Goal: Task Accomplishment & Management: Manage account settings

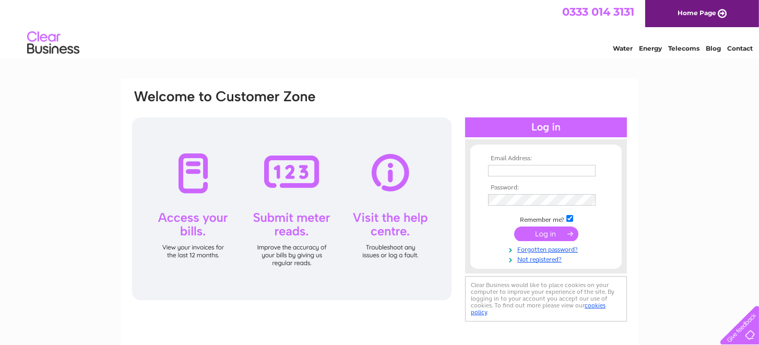
type input "caroline@wwppe.co.uk"
click at [541, 234] on input "submit" at bounding box center [546, 234] width 64 height 15
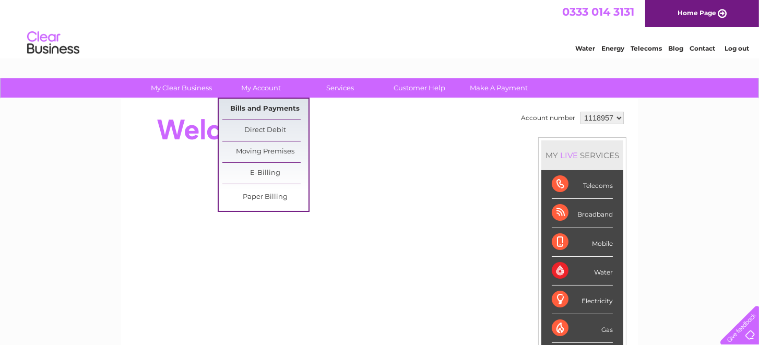
click at [254, 104] on link "Bills and Payments" at bounding box center [266, 109] width 86 height 21
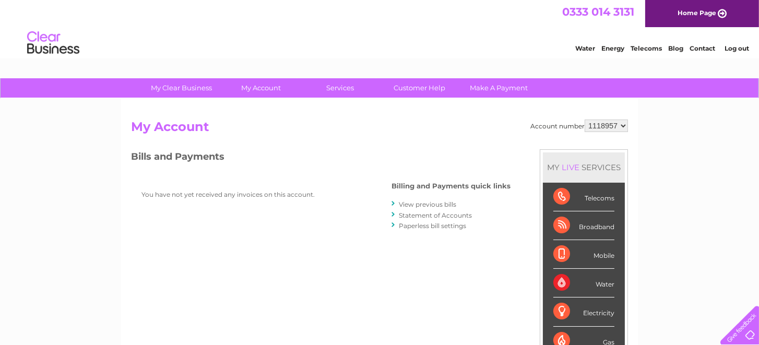
click at [416, 203] on link "View previous bills" at bounding box center [427, 205] width 57 height 8
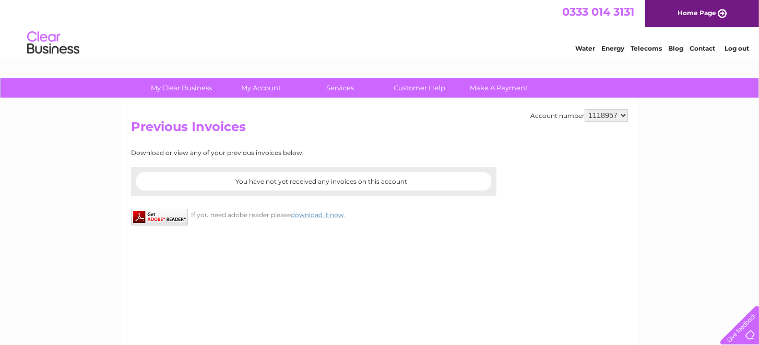
drag, startPoint x: 603, startPoint y: 122, endPoint x: 602, endPoint y: 114, distance: 8.5
click at [603, 122] on h2 "Previous Invoices" at bounding box center [379, 130] width 497 height 20
click at [602, 114] on select "1118957" at bounding box center [606, 115] width 43 height 13
click at [622, 115] on select "1118957" at bounding box center [606, 115] width 43 height 13
drag, startPoint x: 136, startPoint y: 151, endPoint x: 313, endPoint y: 155, distance: 177.6
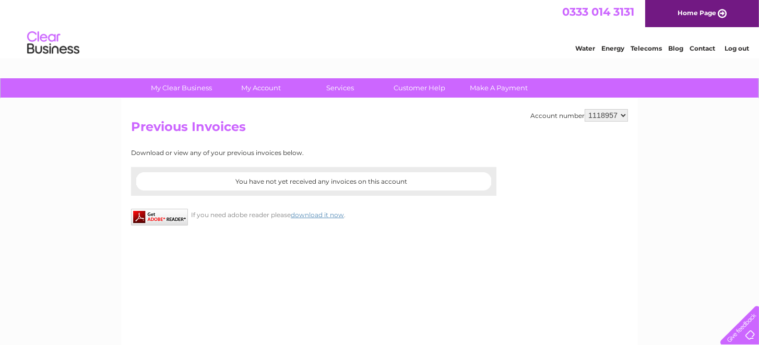
click at [313, 155] on div "Download or view any of your previous invoices below." at bounding box center [268, 152] width 274 height 7
click at [314, 154] on div "Download or view any of your previous invoices below." at bounding box center [268, 152] width 274 height 7
click at [305, 143] on div "Account number 1118957 Previous Invoices Download or view any of your previous …" at bounding box center [379, 245] width 517 height 293
drag, startPoint x: 232, startPoint y: 181, endPoint x: 376, endPoint y: 193, distance: 144.7
click at [376, 193] on div "You have not yet received any invoices on this account" at bounding box center [314, 181] width 366 height 29
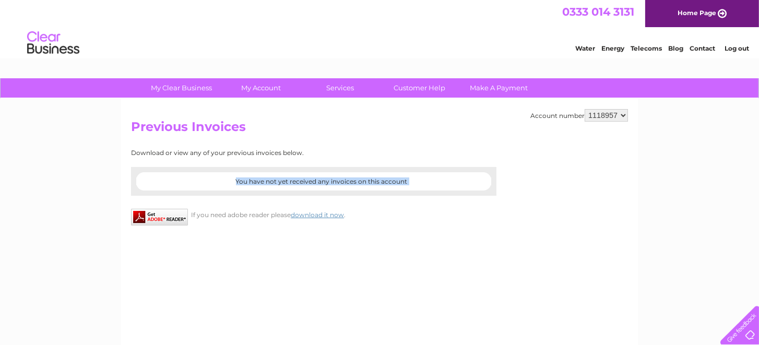
click at [376, 193] on div at bounding box center [314, 190] width 366 height 10
click at [230, 179] on center "You have not yet received any invoices on this account" at bounding box center [322, 181] width 340 height 7
click at [410, 88] on link "Customer Help" at bounding box center [420, 87] width 86 height 19
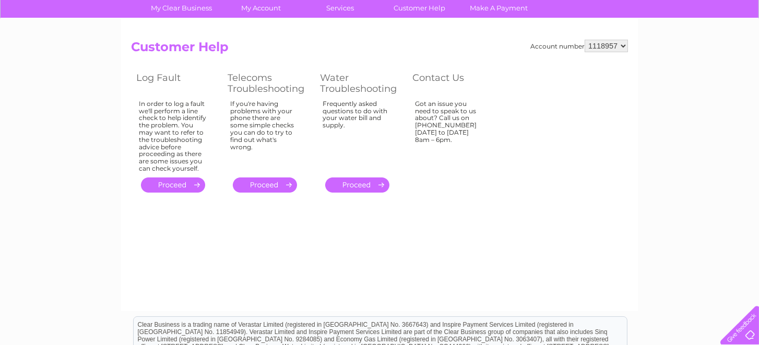
scroll to position [104, 0]
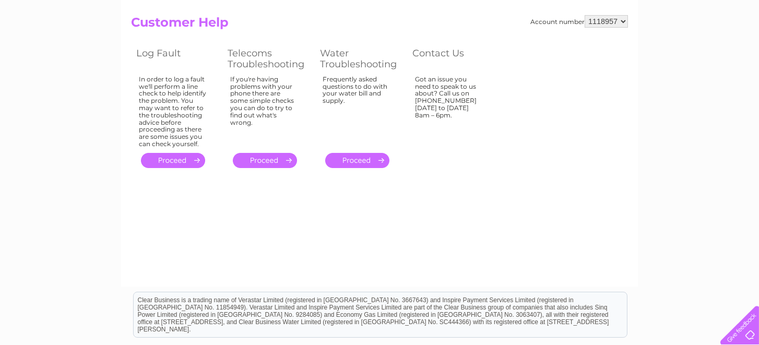
click at [176, 157] on link "." at bounding box center [173, 160] width 64 height 15
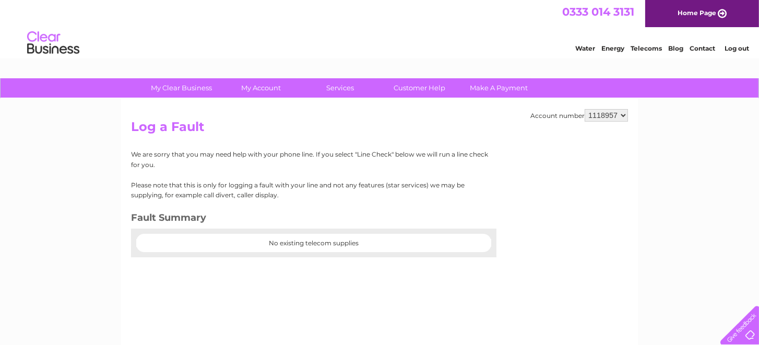
click at [313, 245] on center "No existing telecom supplies" at bounding box center [313, 243] width 355 height 7
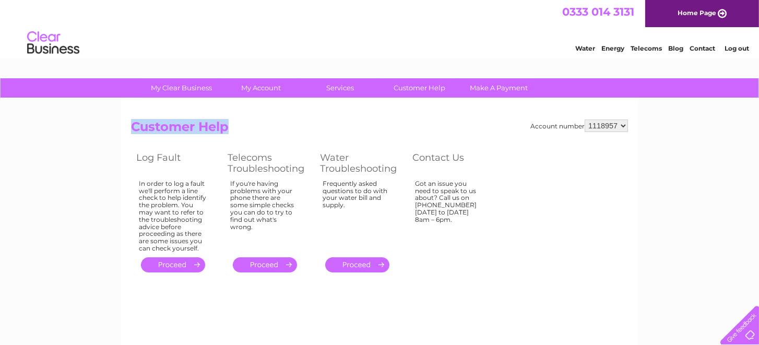
drag, startPoint x: 563, startPoint y: 268, endPoint x: 107, endPoint y: 103, distance: 485.4
click at [107, 103] on div "My Clear Business Login Details My Details My Preferences Link Account My Accou…" at bounding box center [379, 324] width 759 height 492
click at [106, 100] on div "My Clear Business Login Details My Details My Preferences Link Account My Accou…" at bounding box center [379, 324] width 759 height 492
drag, startPoint x: 135, startPoint y: 87, endPoint x: 485, endPoint y: 254, distance: 388.3
click at [485, 254] on div "My Clear Business Login Details My Details My Preferences Link Account My Accou…" at bounding box center [379, 324] width 759 height 492
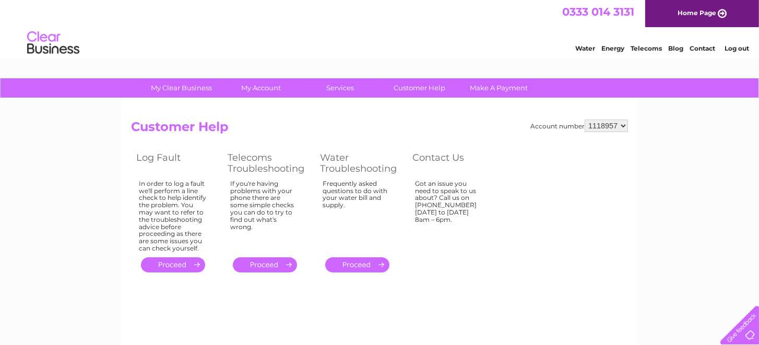
click at [454, 268] on table "Log Fault Telecoms Troubleshooting Water Troubleshooting Contact Us In order to…" at bounding box center [315, 211] width 368 height 125
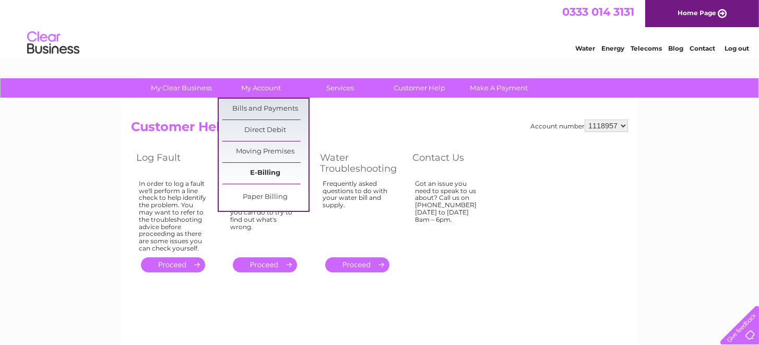
click at [265, 173] on link "E-Billing" at bounding box center [266, 173] width 86 height 21
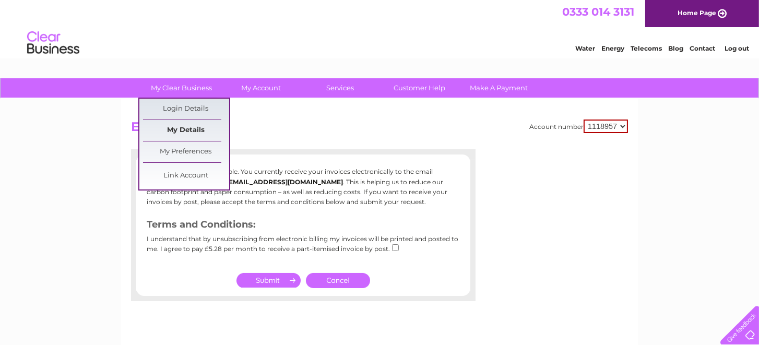
click at [196, 134] on link "My Details" at bounding box center [186, 130] width 86 height 21
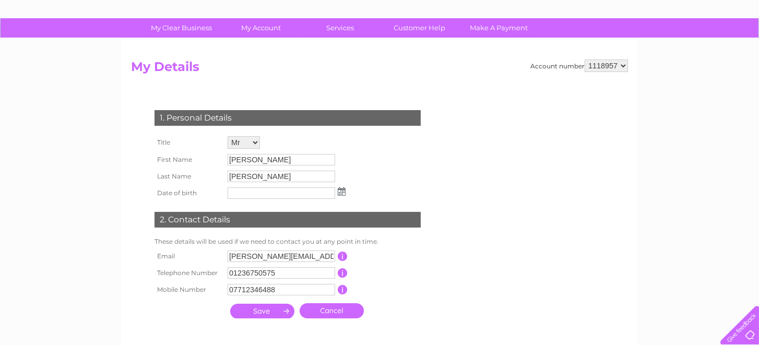
scroll to position [104, 0]
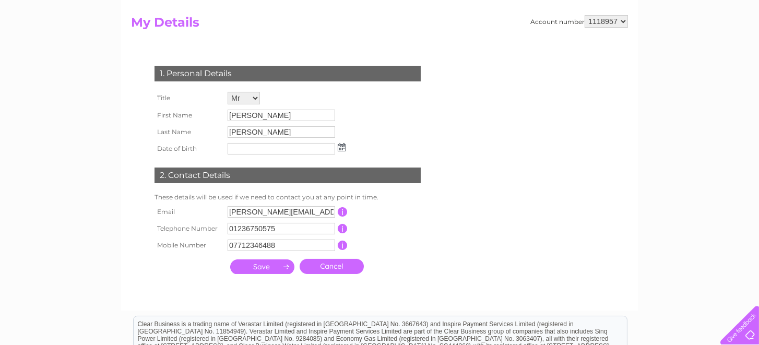
click at [245, 100] on select "Mr Mrs Ms Miss Dr Rev Prof Other" at bounding box center [244, 98] width 32 height 13
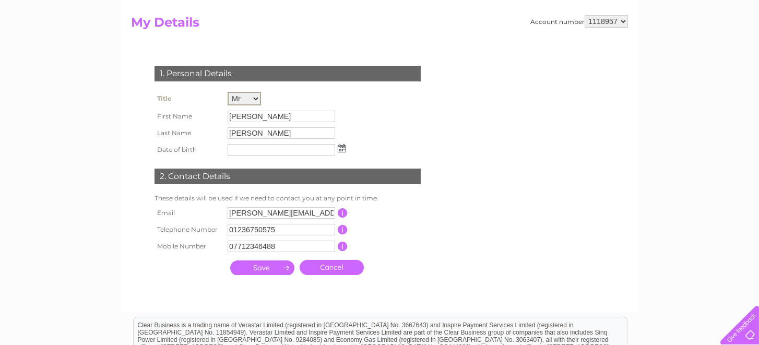
select select "Mrs"
click at [228, 92] on select "Mr Mrs Ms Miss Dr Rev Prof Other" at bounding box center [244, 99] width 33 height 14
drag, startPoint x: 249, startPoint y: 118, endPoint x: 217, endPoint y: 115, distance: 32.0
click at [217, 115] on tr "First Name Paul" at bounding box center [250, 116] width 196 height 18
click at [290, 118] on input "Paul" at bounding box center [282, 116] width 109 height 13
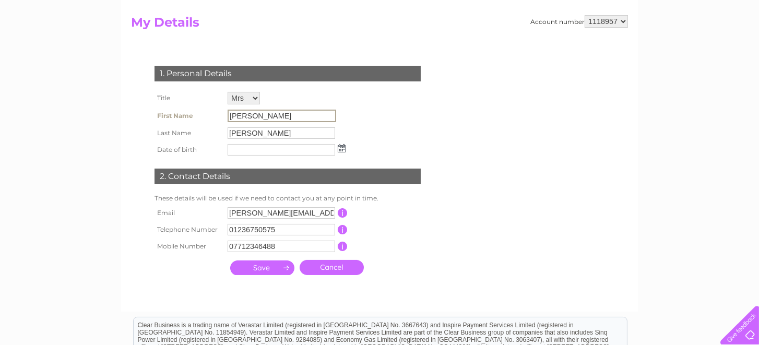
click at [290, 118] on input "[PERSON_NAME]" at bounding box center [282, 116] width 109 height 13
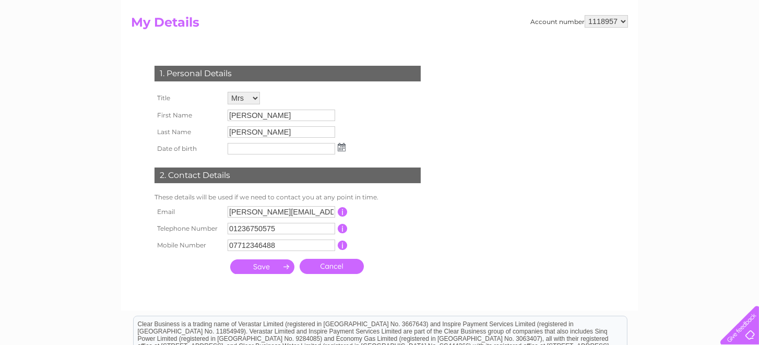
click at [259, 271] on input "submit" at bounding box center [262, 267] width 64 height 15
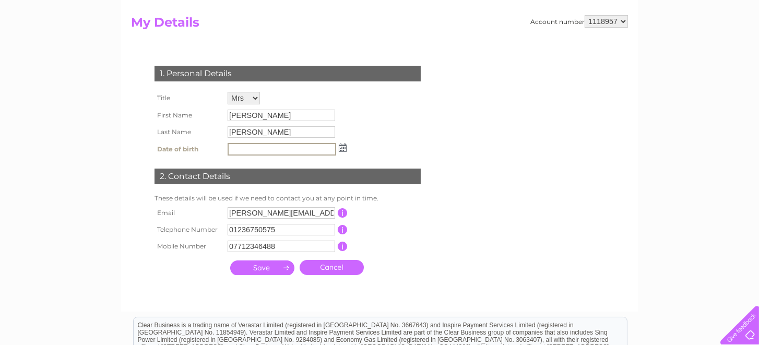
click at [344, 146] on img at bounding box center [343, 148] width 8 height 8
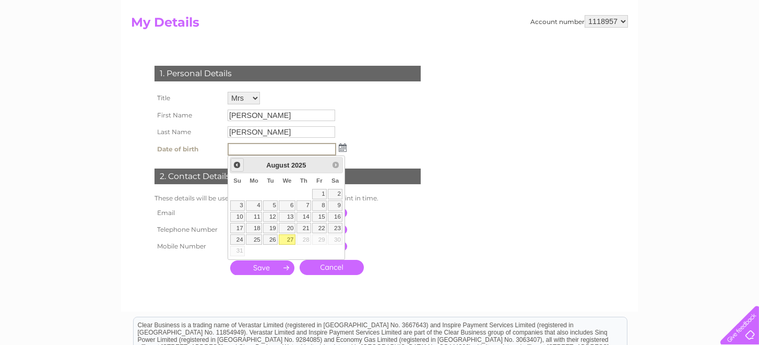
click at [237, 163] on span "Prev" at bounding box center [237, 165] width 8 height 8
click at [441, 273] on div "1. Personal Details Title Mr Mrs Ms Miss Dr Rev Prof Other First Name Paul Last…" at bounding box center [290, 167] width 318 height 225
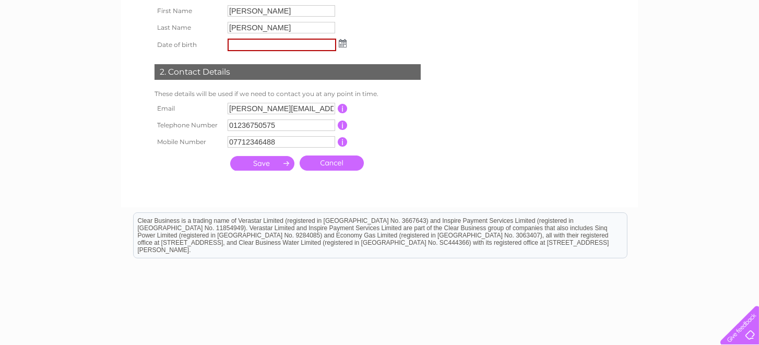
scroll to position [0, 0]
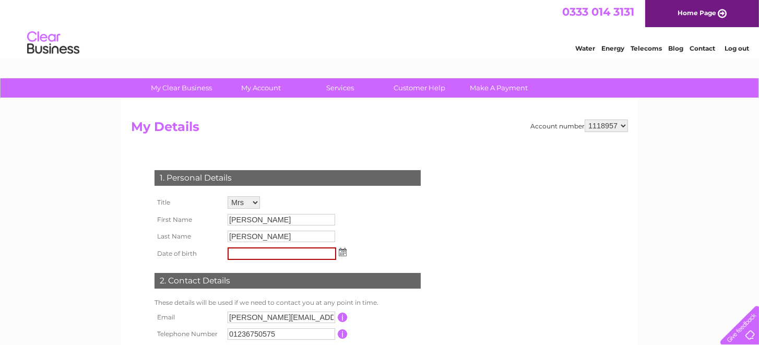
click at [343, 249] on img at bounding box center [343, 252] width 8 height 8
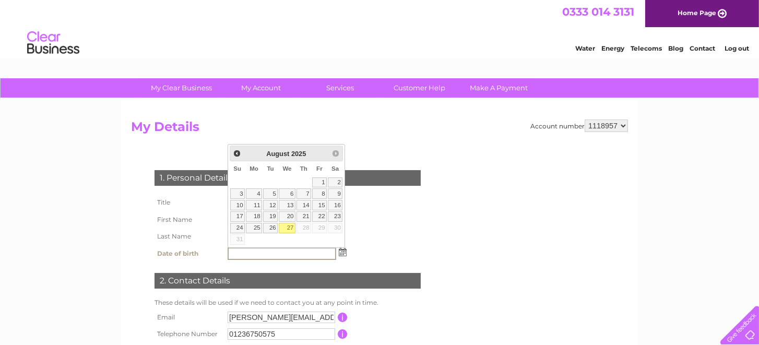
click at [374, 250] on div "1. Personal Details Title Mr Mrs Ms Miss Dr Rev Prof Other First Name Paul Last…" at bounding box center [290, 272] width 318 height 225
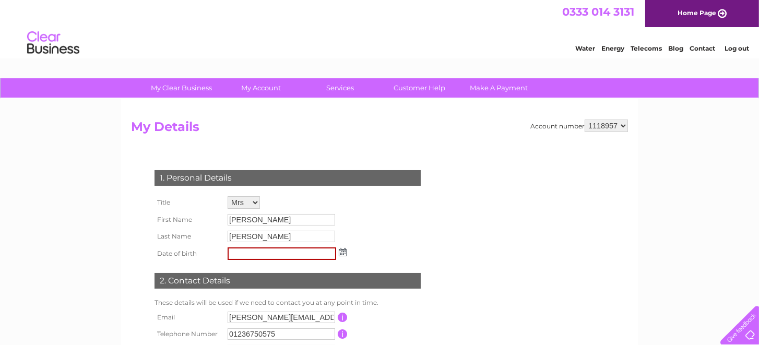
click at [739, 46] on link "Log out" at bounding box center [737, 48] width 25 height 8
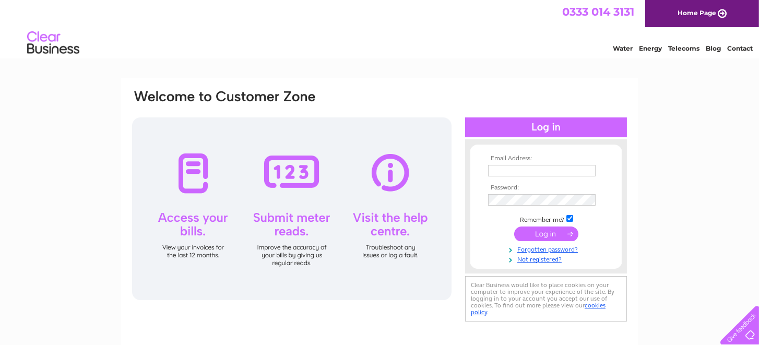
type input "caroline@wwppe.co.uk"
click at [422, 194] on div "Email Address: caroline@wwppe.co.uk Password:" at bounding box center [379, 207] width 497 height 237
click at [514, 228] on input "submit" at bounding box center [546, 235] width 64 height 15
click at [497, 227] on td at bounding box center [546, 235] width 121 height 20
click at [530, 238] on input "submit" at bounding box center [546, 234] width 64 height 15
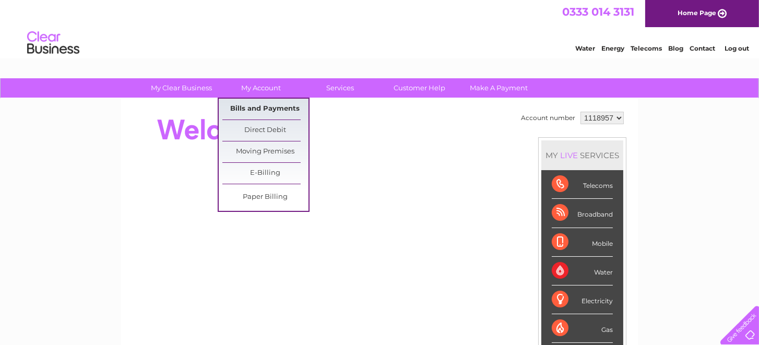
click at [267, 108] on link "Bills and Payments" at bounding box center [266, 109] width 86 height 21
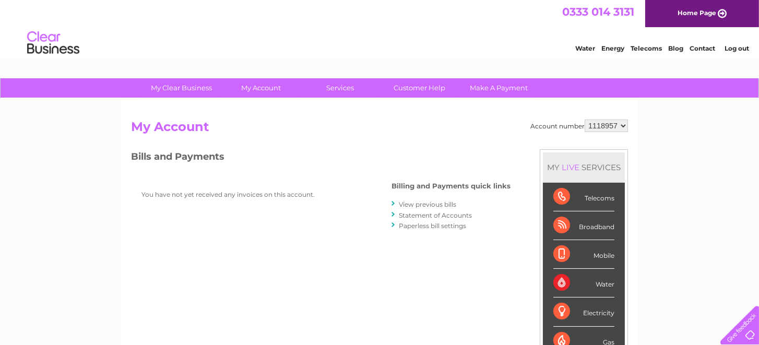
click at [412, 203] on link "View previous bills" at bounding box center [427, 205] width 57 height 8
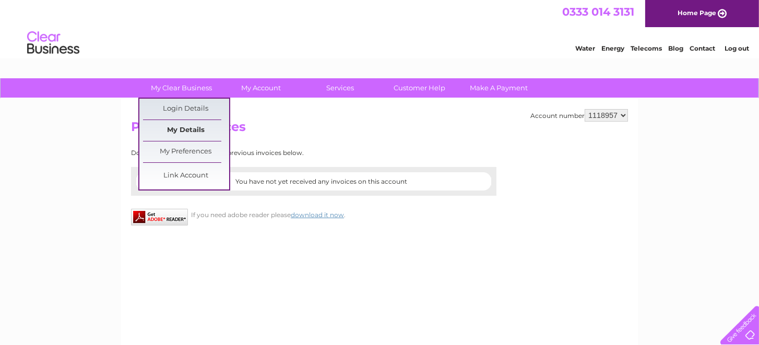
click at [184, 129] on link "My Details" at bounding box center [186, 130] width 86 height 21
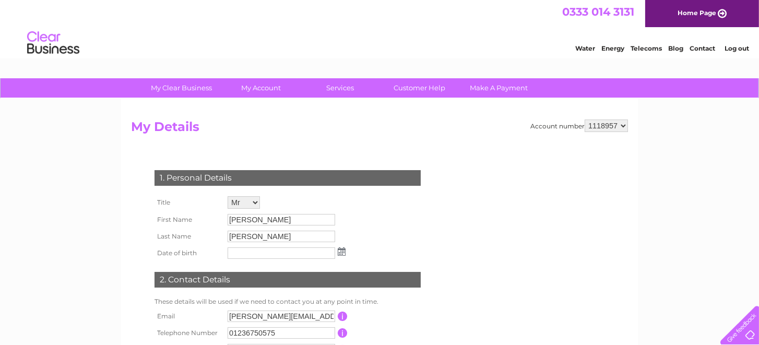
click at [441, 149] on div "1. Personal Details Title Mr Mrs Ms Miss Dr Rev Prof Other First Name Paul Last…" at bounding box center [290, 276] width 318 height 255
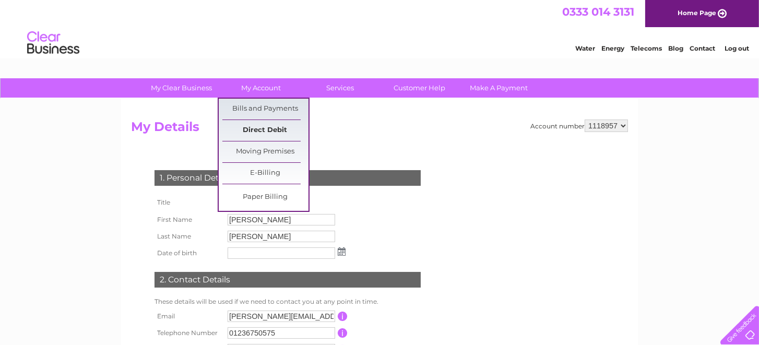
click at [270, 124] on link "Direct Debit" at bounding box center [266, 130] width 86 height 21
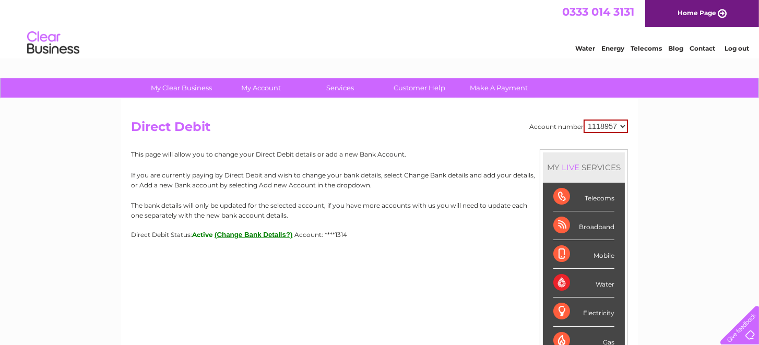
drag, startPoint x: 129, startPoint y: 119, endPoint x: 423, endPoint y: 248, distance: 321.1
click at [423, 248] on div "Account number 1118957 Direct Debit MY LIVE SERVICES Telecoms Broadband Mobile …" at bounding box center [379, 248] width 517 height 299
click at [436, 244] on div "Account number 1118957 Direct Debit MY LIVE SERVICES Telecoms Broadband Mobile …" at bounding box center [379, 248] width 517 height 299
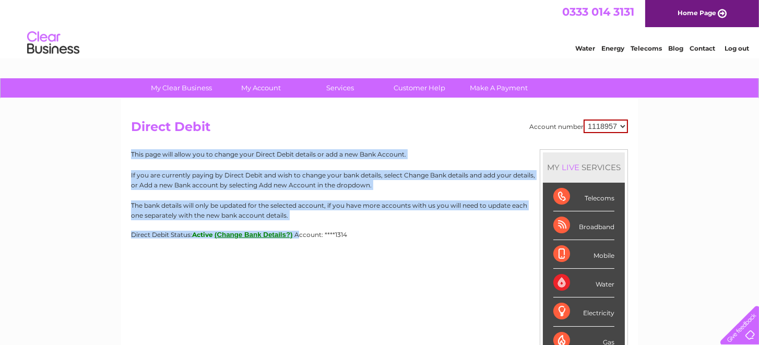
drag, startPoint x: 301, startPoint y: 235, endPoint x: 121, endPoint y: 147, distance: 200.4
click at [121, 147] on div "Account number 1118957 Direct Debit MY LIVE SERVICES Telecoms Broadband Mobile …" at bounding box center [379, 248] width 517 height 299
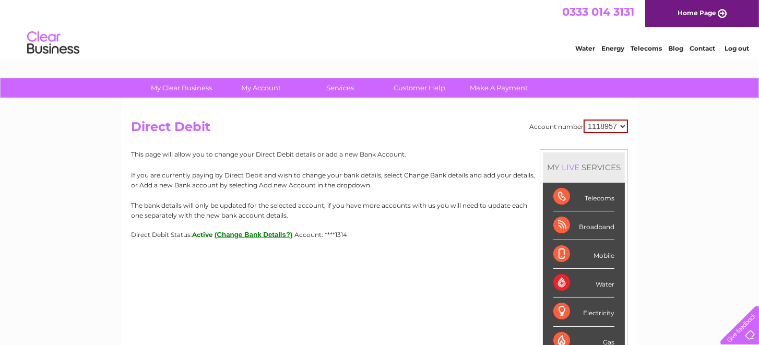
click at [419, 302] on div "Account number 1118957 Direct Debit MY LIVE SERVICES Telecoms Broadband Mobile …" at bounding box center [379, 248] width 517 height 299
click at [734, 53] on li "Log out" at bounding box center [737, 48] width 31 height 13
click at [733, 49] on link "Log out" at bounding box center [737, 48] width 25 height 8
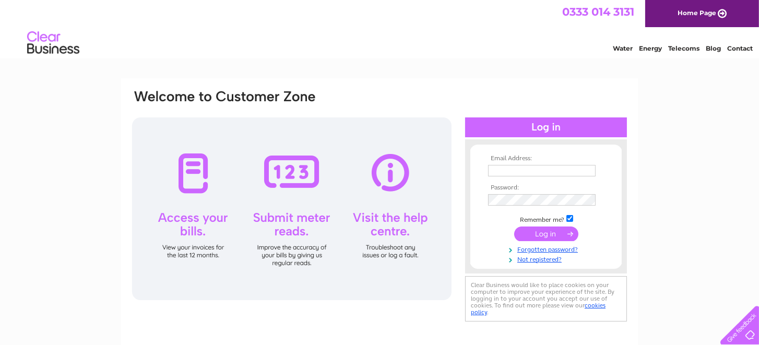
type input "[PERSON_NAME][EMAIL_ADDRESS][DOMAIN_NAME]"
click at [569, 220] on input "checkbox" at bounding box center [570, 218] width 7 height 7
checkbox input "false"
